Goal: Feedback & Contribution: Submit feedback/report problem

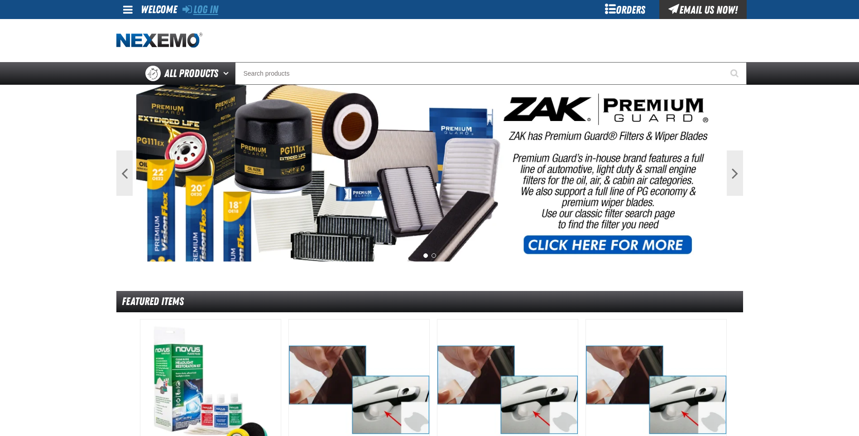
click at [202, 11] on link "Log In" at bounding box center [200, 9] width 36 height 13
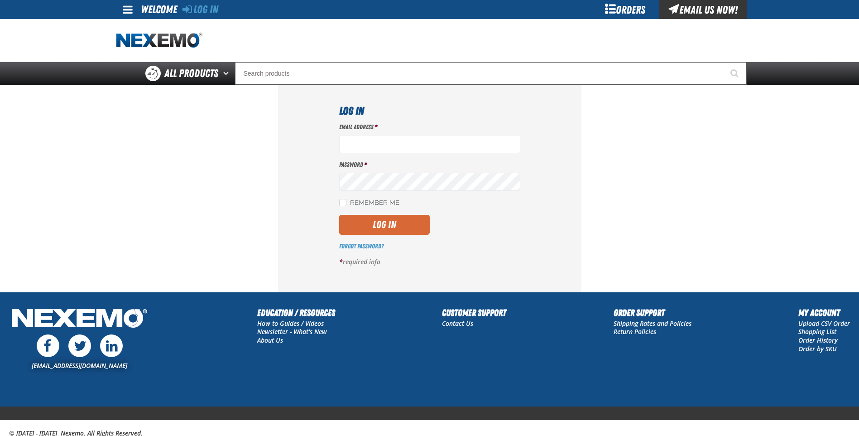
type input "ktanis@vtaig.com"
click at [374, 222] on button "Log In" at bounding box center [384, 225] width 91 height 20
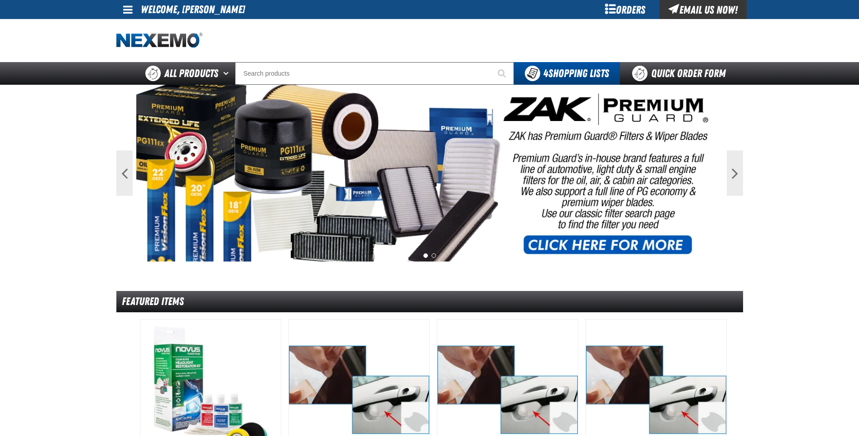
click at [629, 9] on div "Orders" at bounding box center [625, 9] width 68 height 19
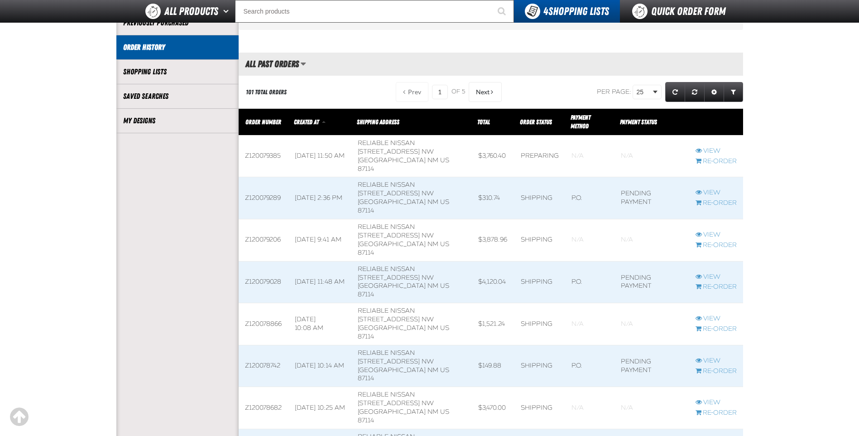
scroll to position [181, 0]
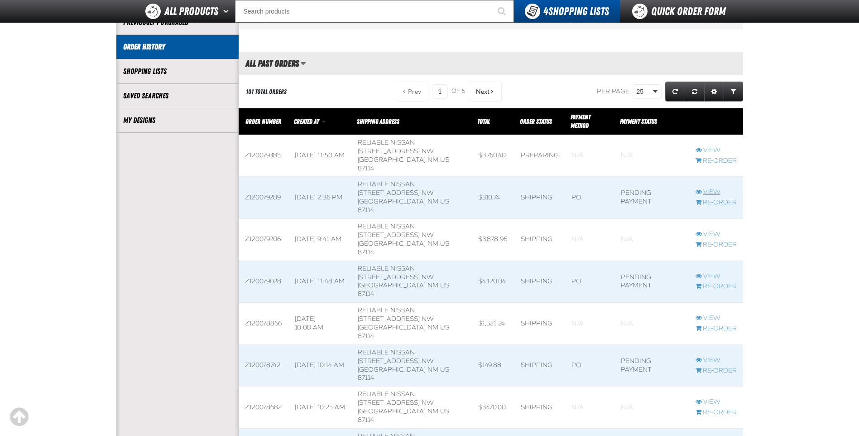
click at [714, 193] on link "View" at bounding box center [716, 192] width 41 height 9
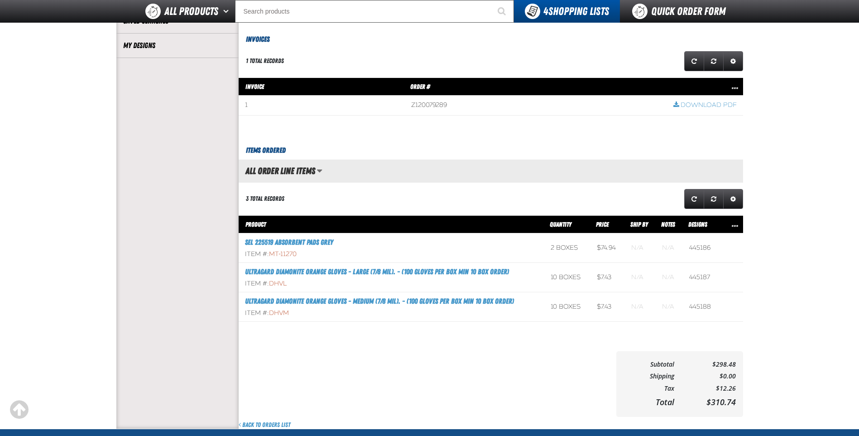
scroll to position [272, 0]
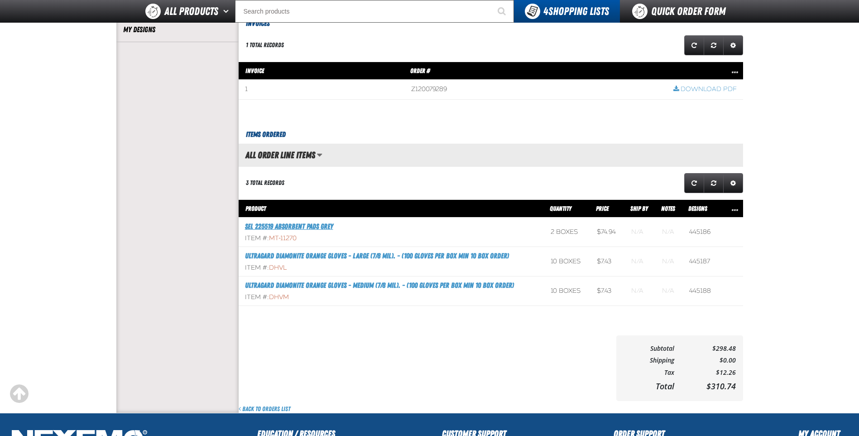
click at [284, 225] on link "Sel 225519 Absorbent Pads Grey" at bounding box center [289, 226] width 88 height 9
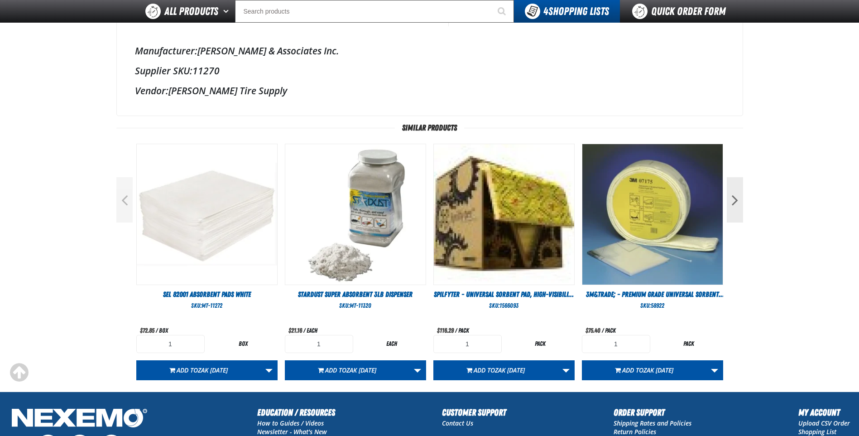
scroll to position [401, 0]
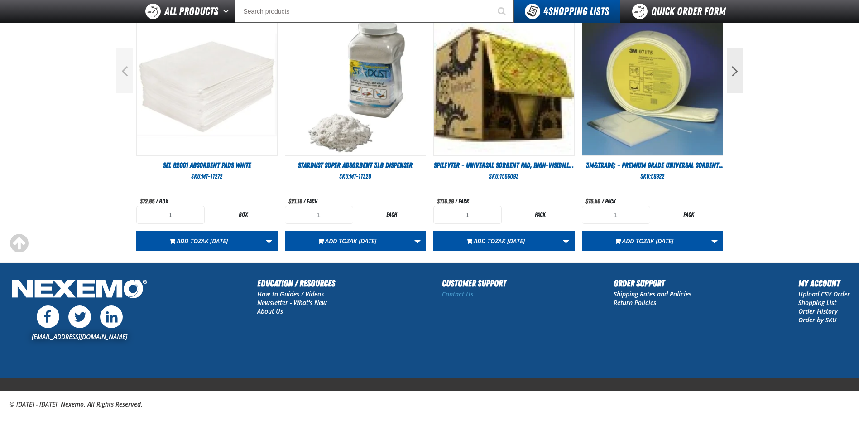
click at [457, 293] on link "Contact Us" at bounding box center [457, 293] width 31 height 9
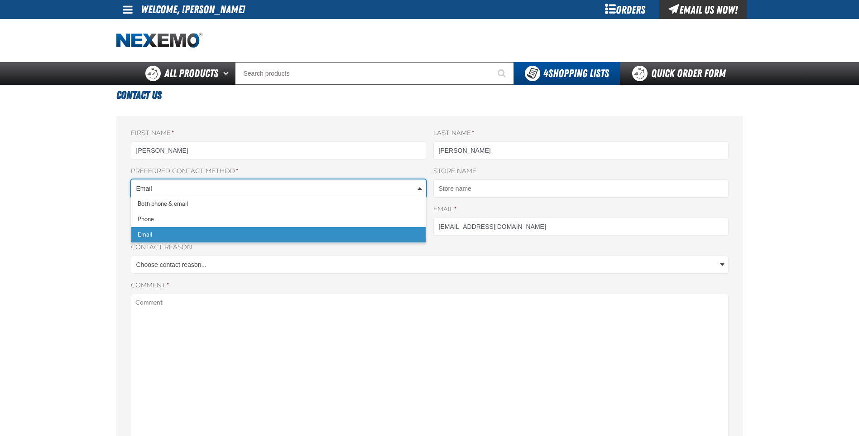
click at [178, 190] on body "Skip to Main Content Staging Site 5.1 Upgrade Site My Account My Account Suppor…" at bounding box center [429, 382] width 859 height 765
type input "ktanis"
click at [149, 185] on body "Skip to Main Content Staging Site 5.1 Upgrade Site My Account My Account Suppor…" at bounding box center [429, 382] width 859 height 765
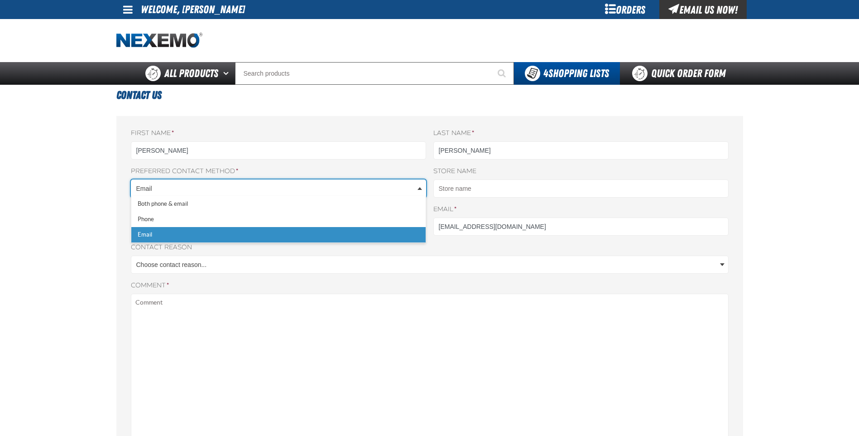
click at [166, 188] on body "Skip to Main Content Staging Site 5.1 Upgrade Site My Account My Account Suppor…" at bounding box center [429, 382] width 859 height 765
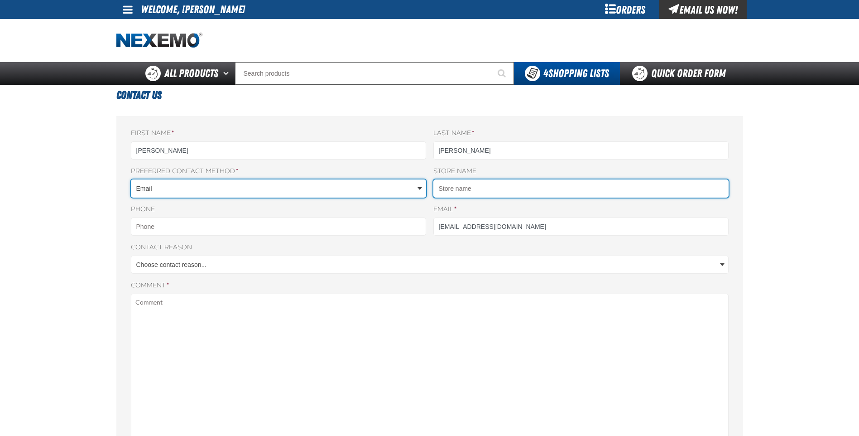
click at [505, 192] on input "Store name" at bounding box center [580, 188] width 295 height 18
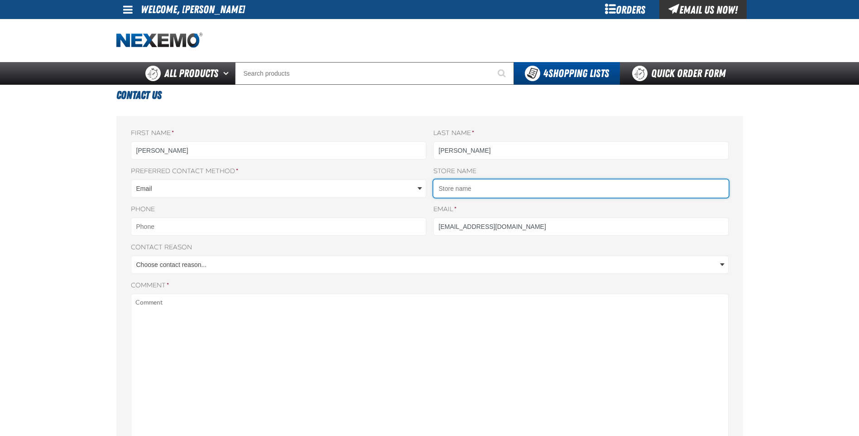
type input "RELIABLE NISSAN"
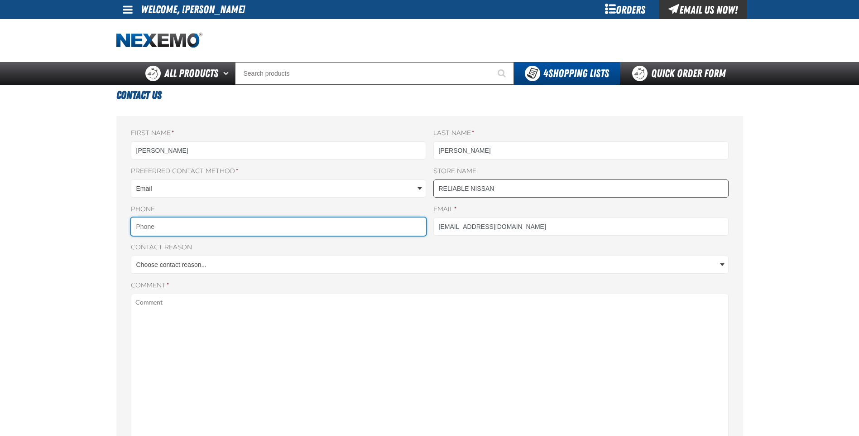
type input "5053385985"
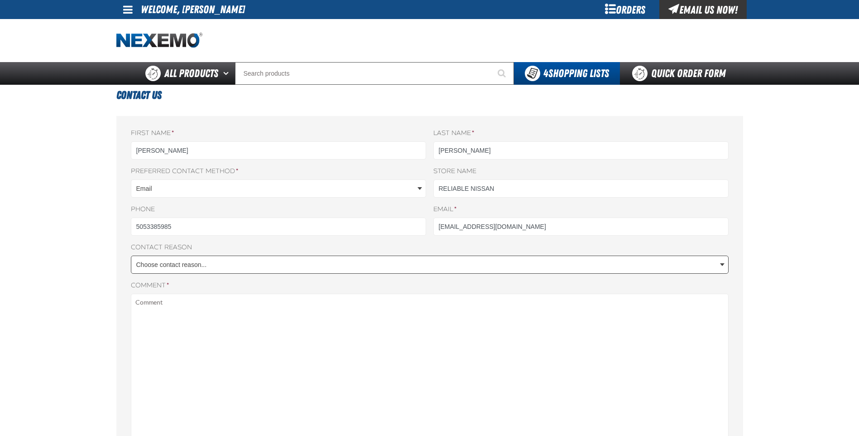
click at [250, 263] on body "Skip to Main Content Staging Site 5.1 Upgrade Site My Account My Account Suppor…" at bounding box center [429, 382] width 859 height 765
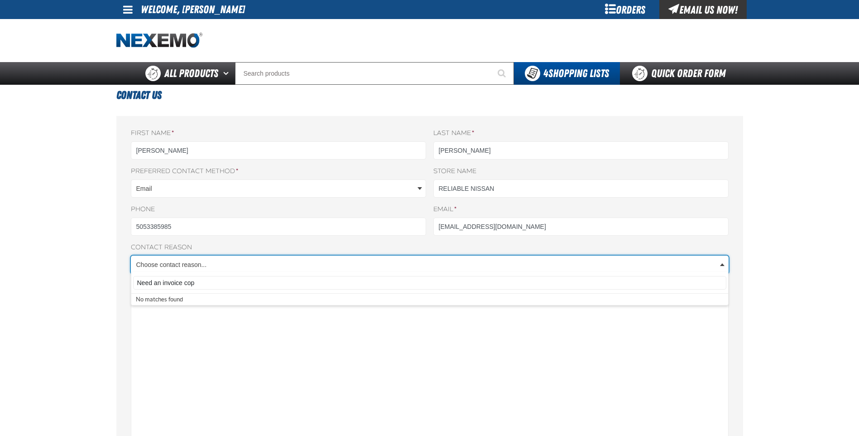
type input "Need an invoice copy"
click at [182, 317] on body "Skip to Main Content Staging Site 5.1 Upgrade Site My Account My Account Suppor…" at bounding box center [429, 382] width 859 height 765
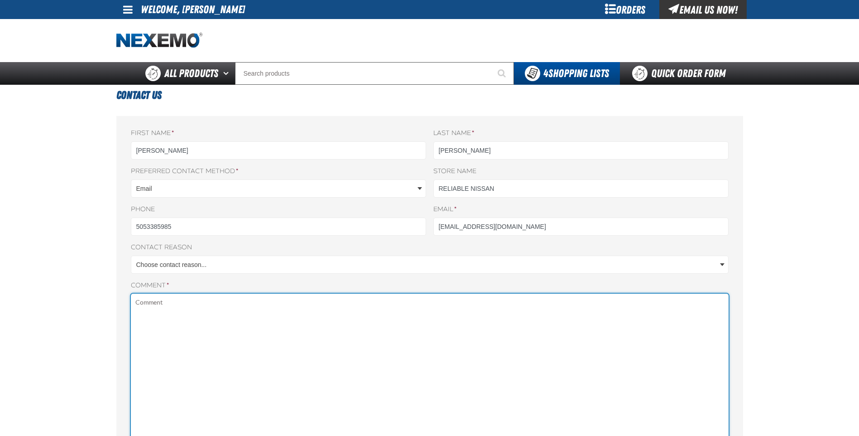
click at [160, 306] on textarea "Comment *" at bounding box center [430, 416] width 598 height 246
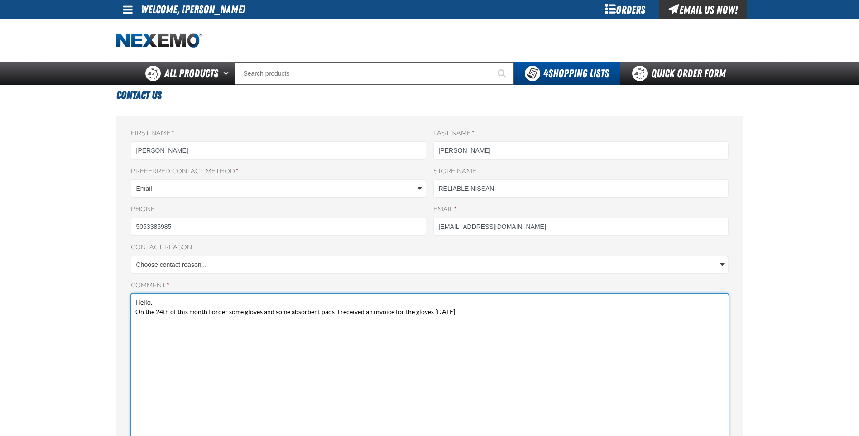
click at [599, 353] on textarea "Hello, On the 24th of this month I order some gloves and some absorbent pads. I…" at bounding box center [430, 416] width 598 height 246
click at [622, 315] on textarea "Hello, On the 24th of this month I order some gloves and some absorbent pads. I…" at bounding box center [430, 416] width 598 height 246
click at [705, 312] on textarea "Hello, On the 24th of this month I order some gloves and some absorbent pads. I…" at bounding box center [430, 416] width 598 height 246
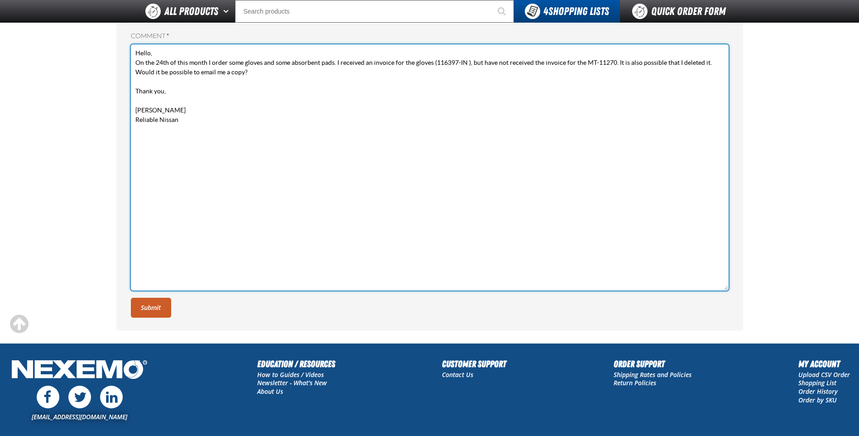
scroll to position [0, 0]
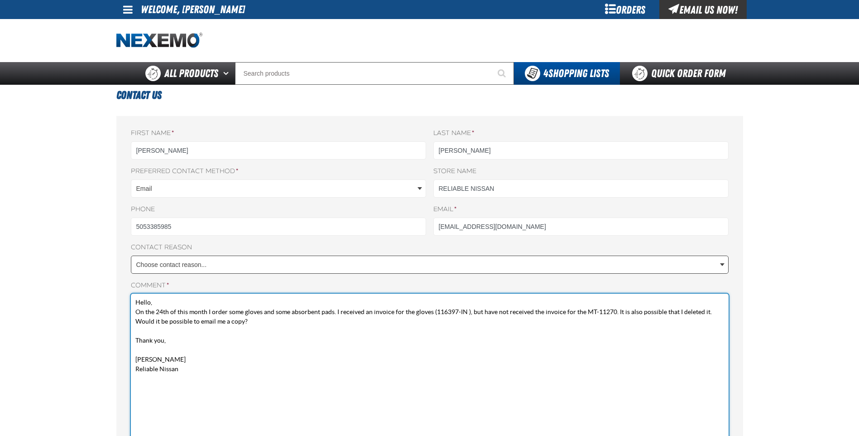
type textarea "Hello, On the 24th of this month I order some gloves and some absorbent pads. I…"
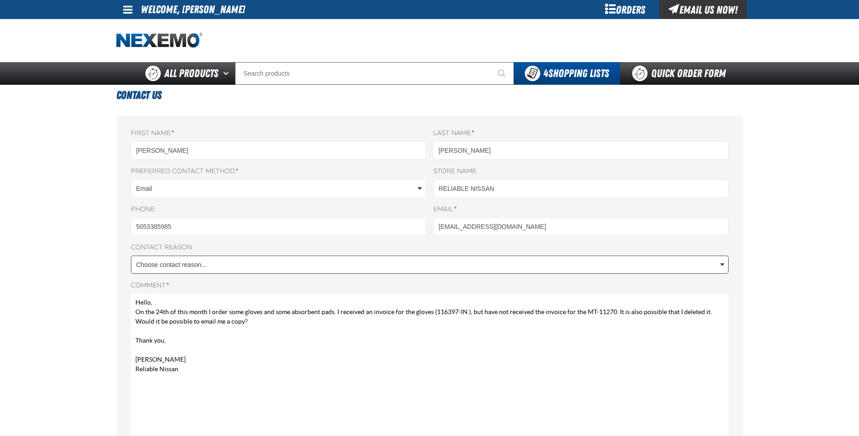
click at [720, 264] on body "Skip to Main Content Staging Site 5.1 Upgrade Site My Account My Account Suppor…" at bounding box center [429, 382] width 859 height 765
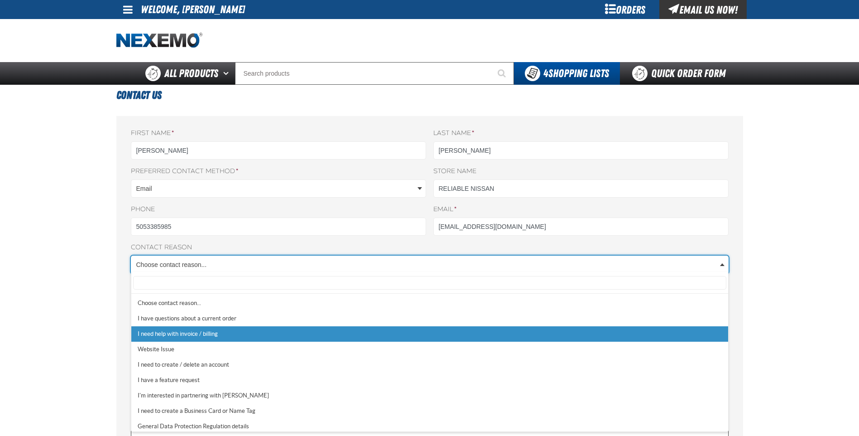
select select "2"
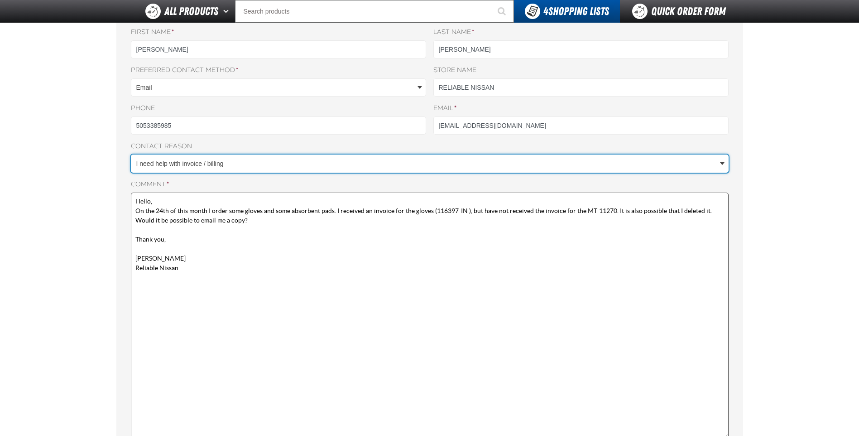
scroll to position [181, 0]
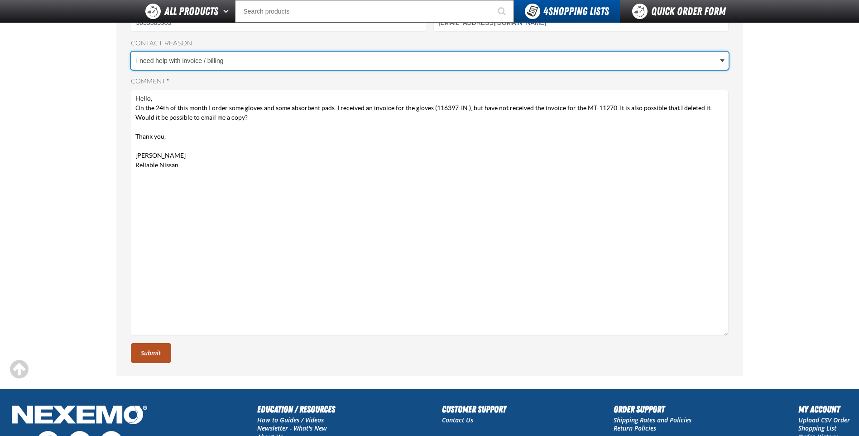
click at [146, 352] on button "Submit" at bounding box center [151, 353] width 40 height 20
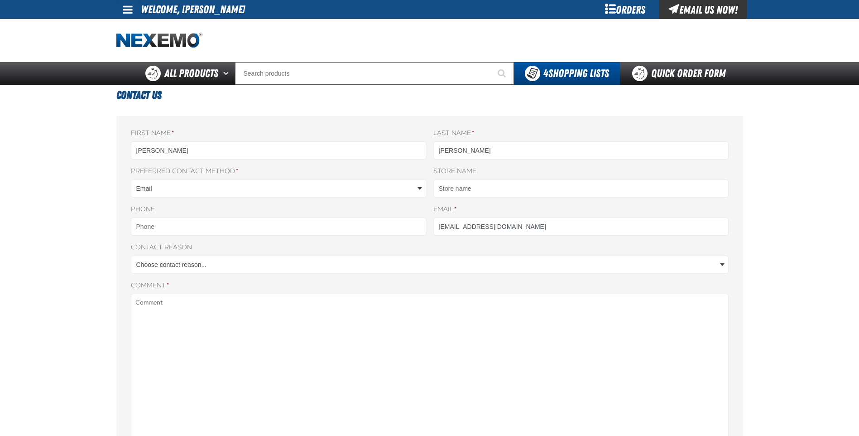
click at [125, 10] on span at bounding box center [128, 9] width 10 height 11
click at [137, 46] on link "Sign Out Sign Out" at bounding box center [135, 44] width 31 height 9
